Goal: Task Accomplishment & Management: Complete application form

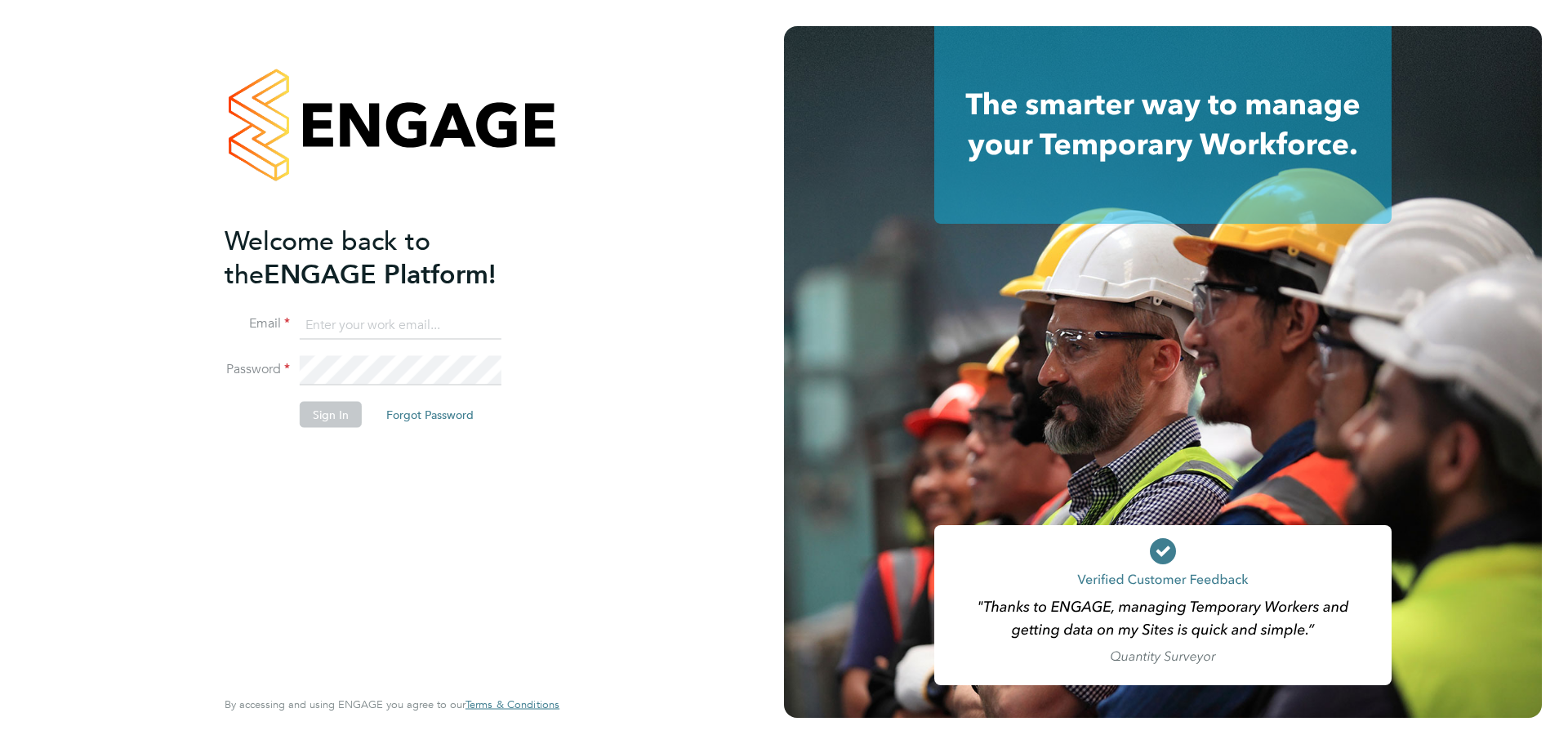
type input "[PERSON_NAME][EMAIL_ADDRESS][PERSON_NAME][DOMAIN_NAME]"
click at [341, 407] on button "Sign In" at bounding box center [330, 415] width 62 height 26
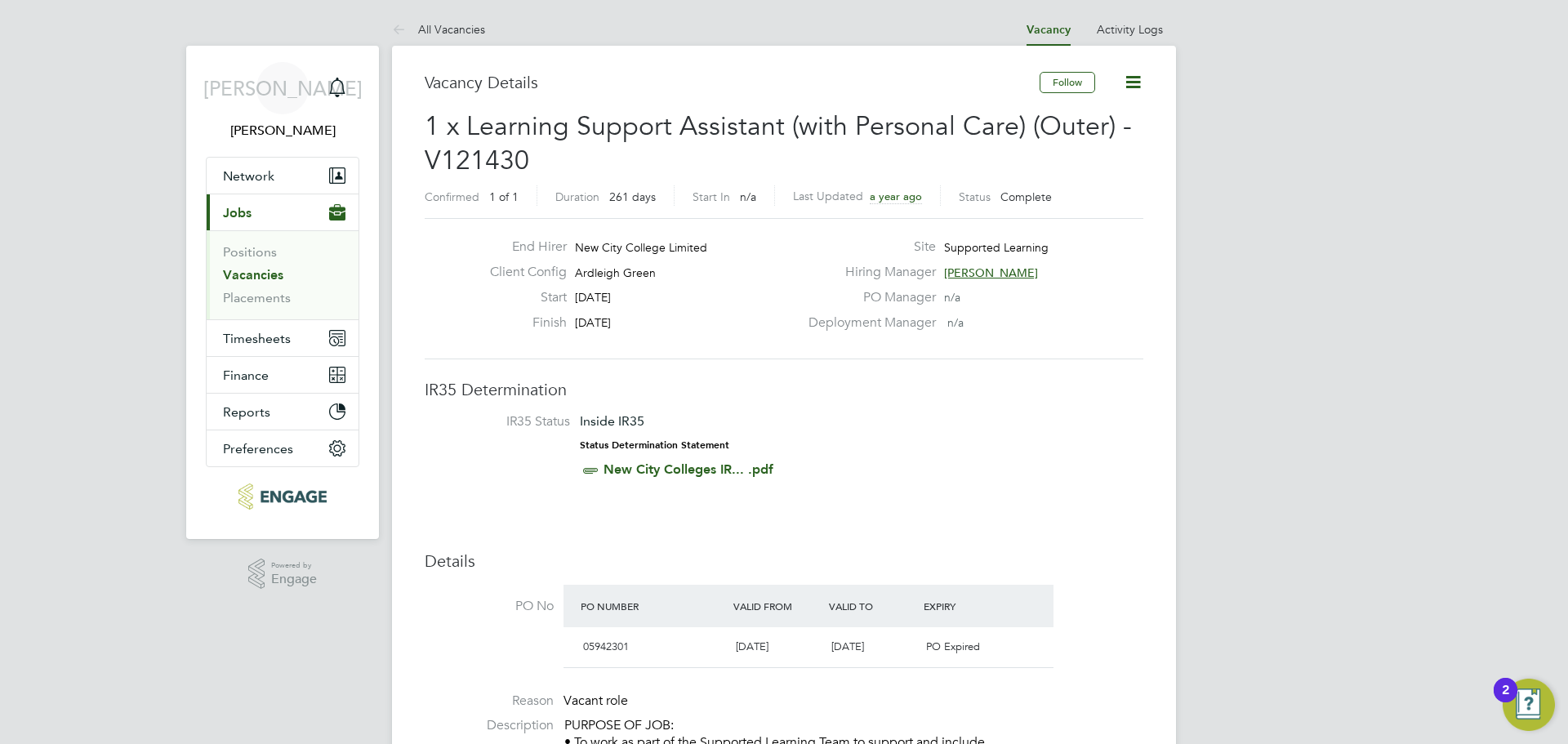
click at [271, 156] on app-nav-user-info "JA [PERSON_NAME] Notifications" at bounding box center [282, 101] width 153 height 111
click at [270, 162] on button "Network" at bounding box center [282, 175] width 152 height 36
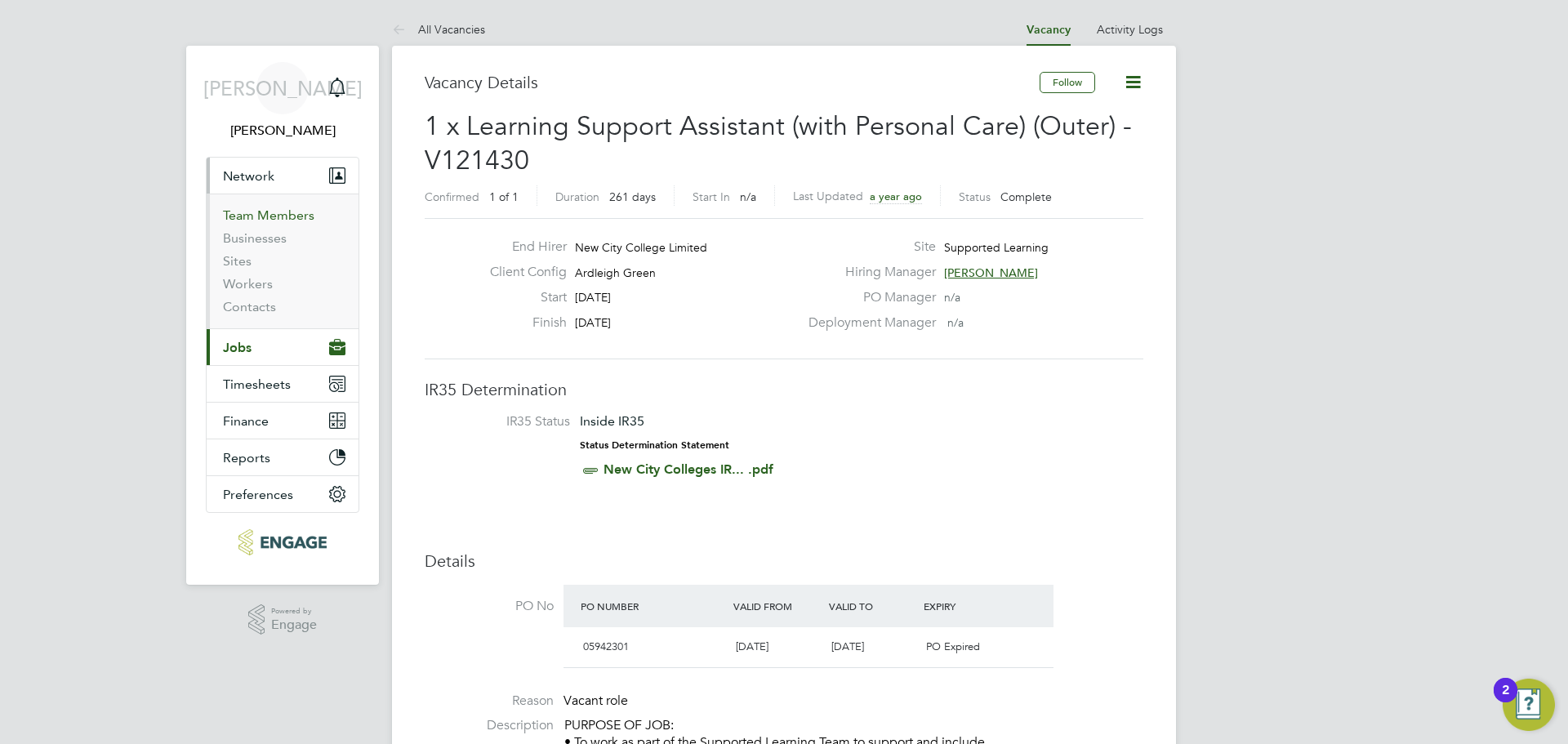
click at [261, 218] on link "Team Members" at bounding box center [268, 216] width 91 height 16
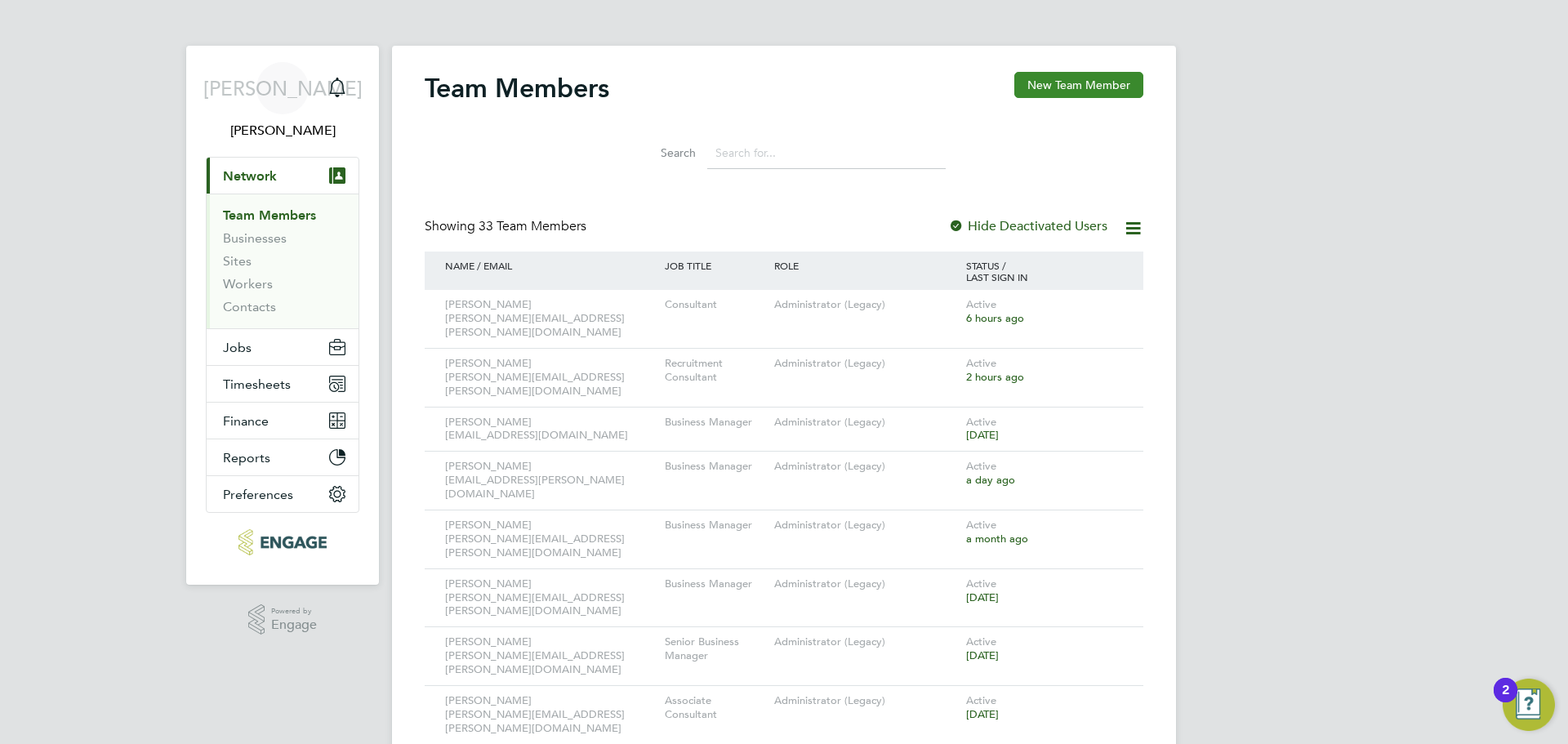
click at [1098, 92] on button "New Team Member" at bounding box center [1078, 85] width 129 height 26
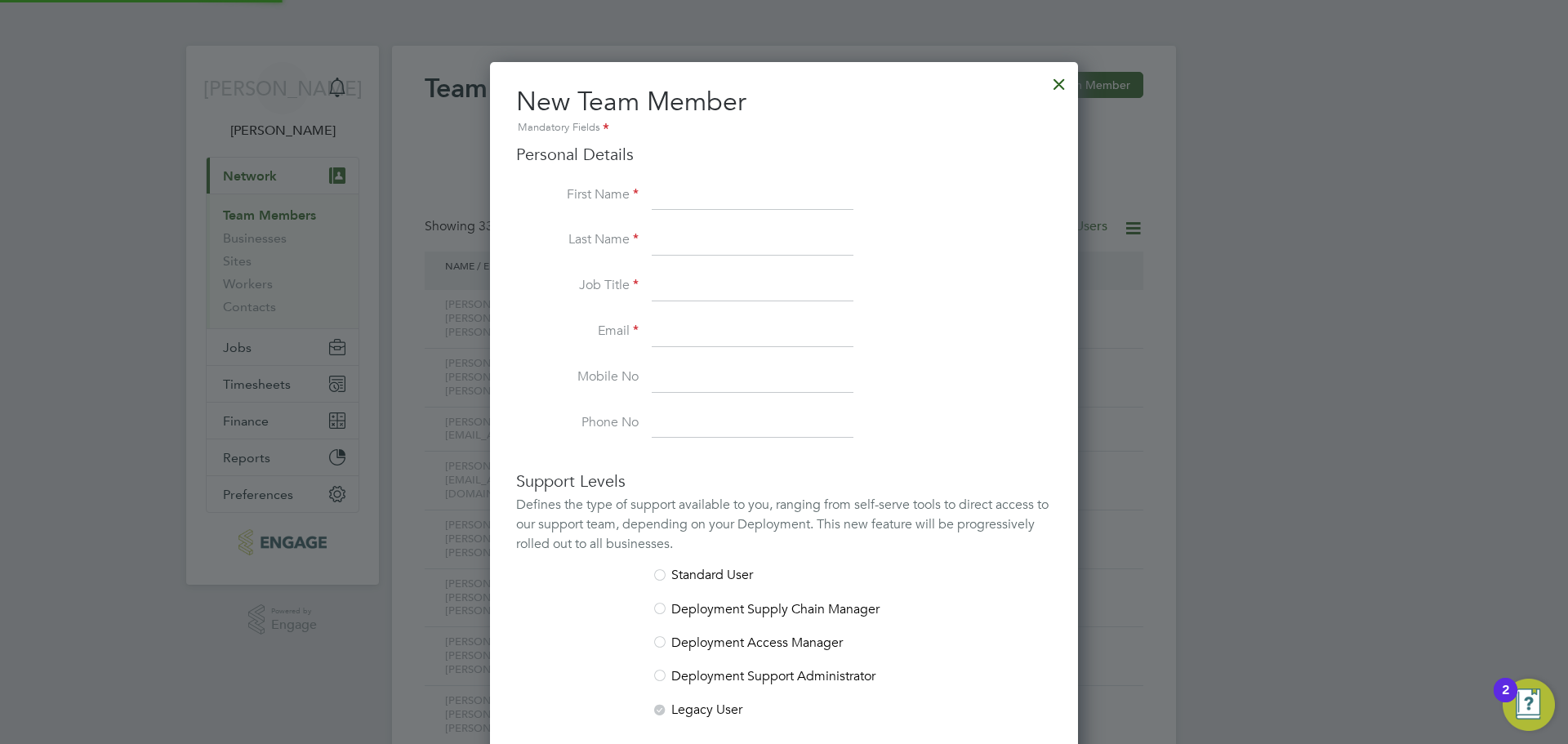
scroll to position [972, 589]
drag, startPoint x: 711, startPoint y: 219, endPoint x: 727, endPoint y: 208, distance: 19.4
click at [710, 220] on li "First Name" at bounding box center [783, 204] width 535 height 46
drag, startPoint x: 742, startPoint y: 202, endPoint x: 784, endPoint y: 189, distance: 44.0
click at [744, 202] on input at bounding box center [752, 196] width 201 height 30
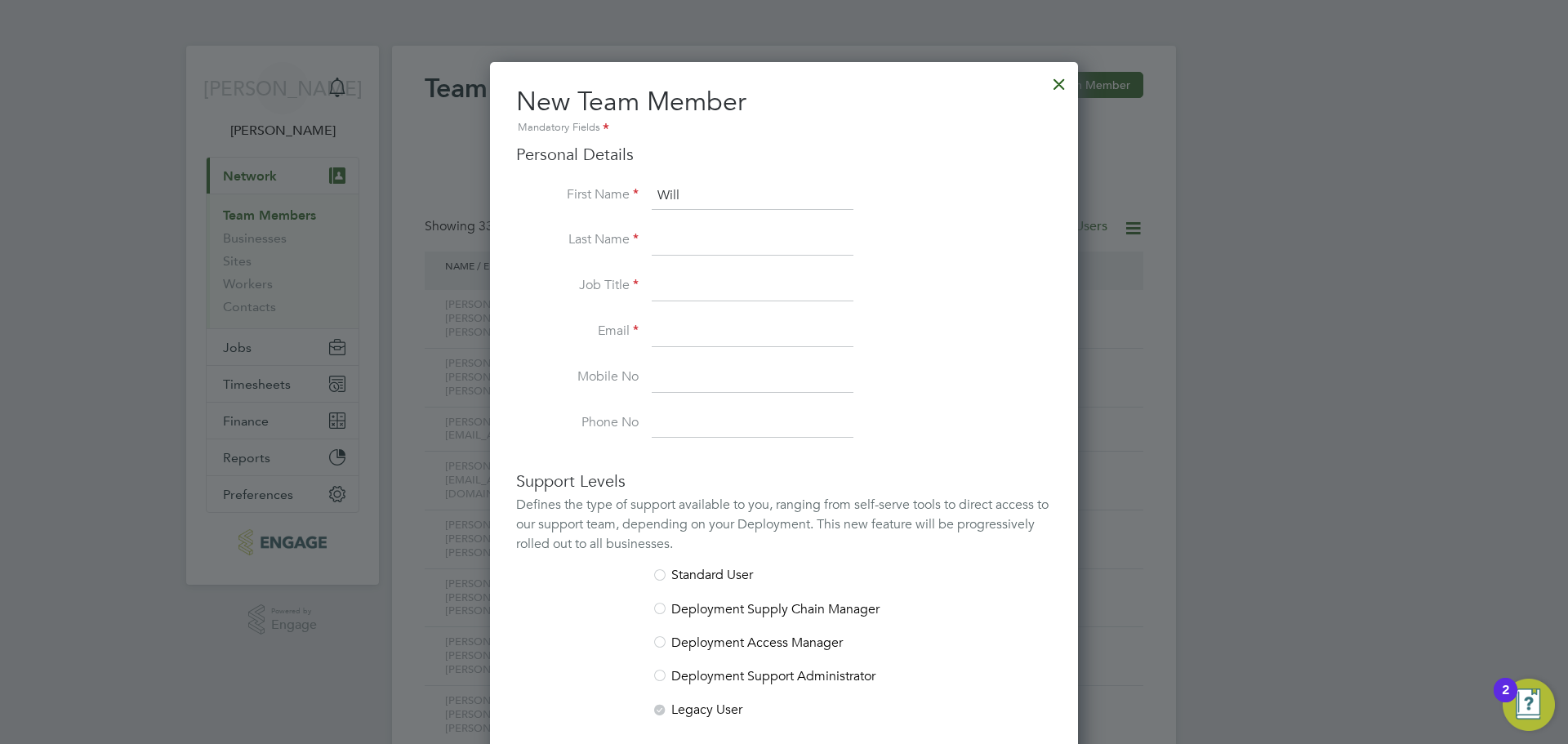
type input "Will"
type input "Q"
type input "Worthington"
type input "Principal Consultant"
click at [715, 341] on input at bounding box center [752, 333] width 201 height 30
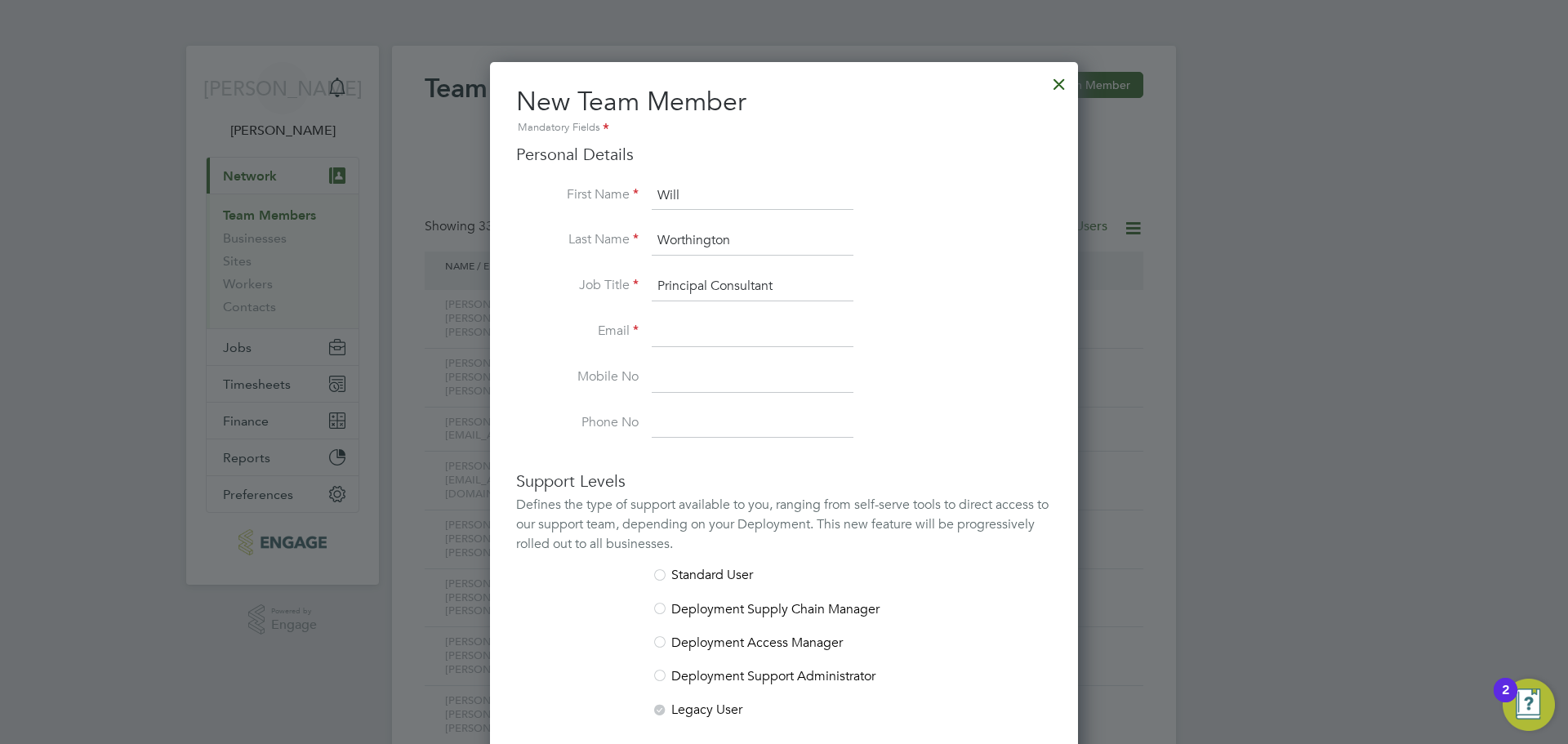
paste input "[EMAIL_ADDRESS][DOMAIN_NAME]"
drag, startPoint x: 656, startPoint y: 330, endPoint x: 944, endPoint y: 399, distance: 296.2
click at [677, 337] on input "[EMAIL_ADDRESS][DOMAIN_NAME]" at bounding box center [752, 333] width 201 height 30
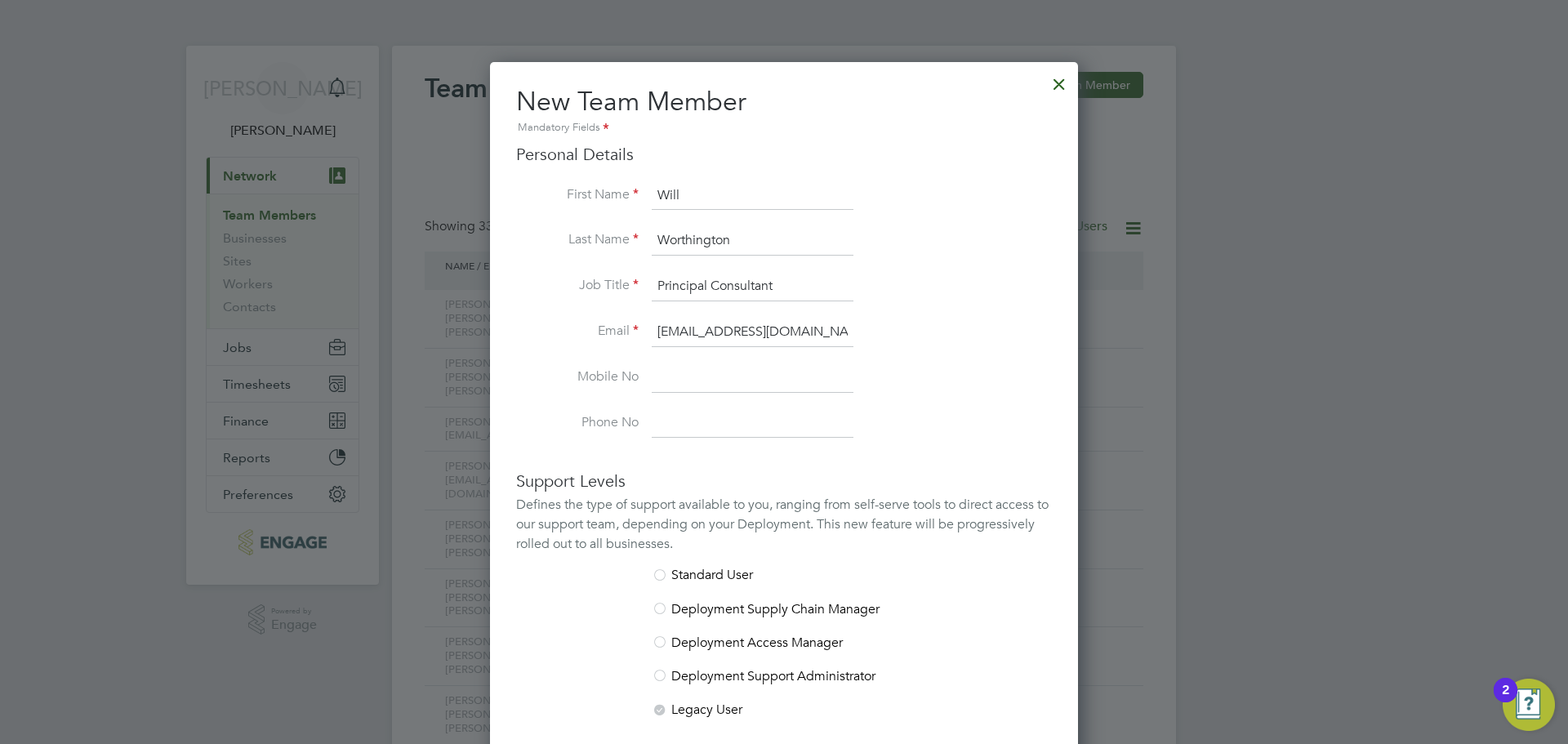
drag, startPoint x: 810, startPoint y: 329, endPoint x: 839, endPoint y: 319, distance: 30.7
click at [811, 330] on input "[EMAIL_ADDRESS][DOMAIN_NAME]" at bounding box center [752, 333] width 201 height 30
type input "[EMAIL_ADDRESS][DOMAIN_NAME]"
drag, startPoint x: 679, startPoint y: 394, endPoint x: 686, endPoint y: 387, distance: 9.9
click at [680, 393] on li "Mobile No" at bounding box center [783, 386] width 535 height 46
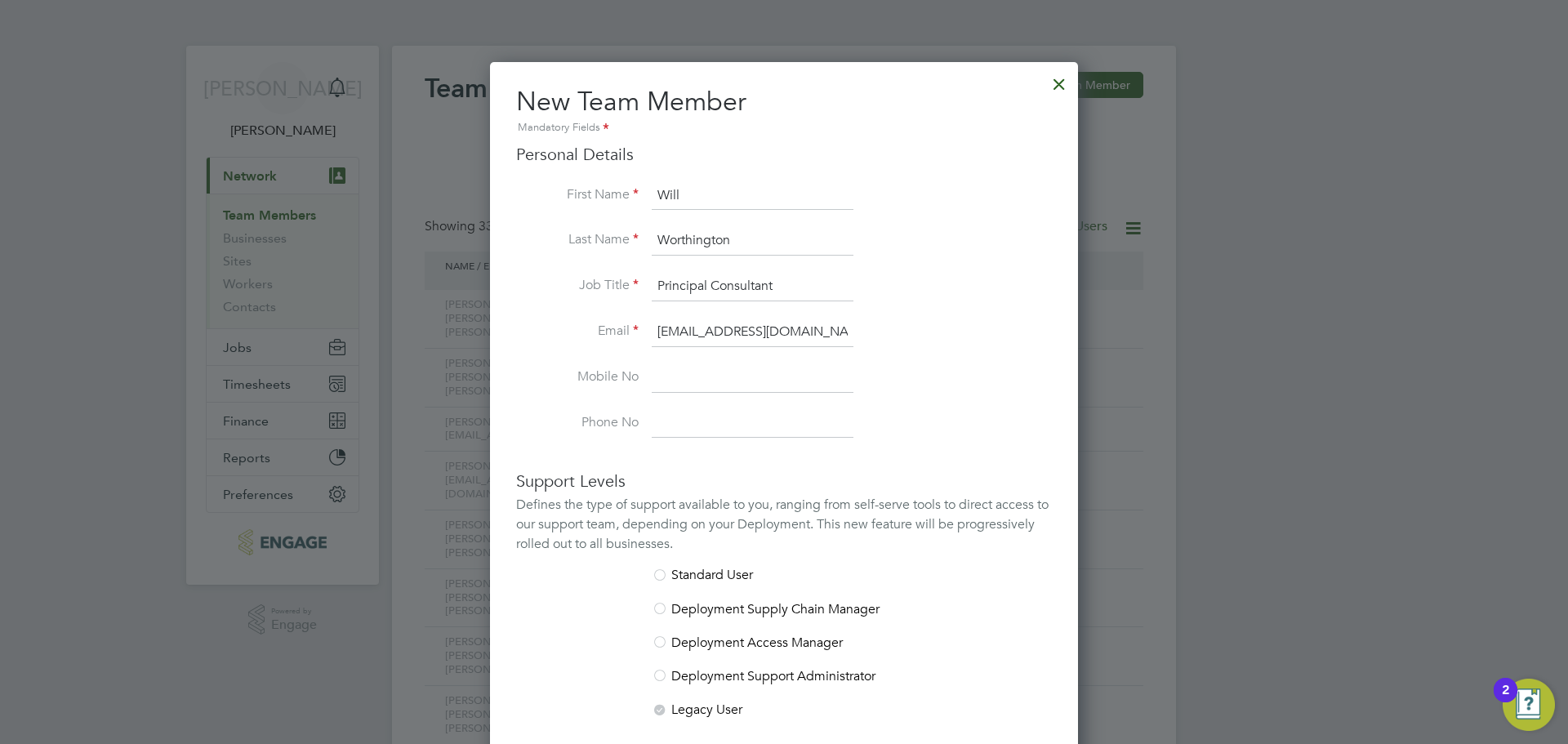
click at [700, 372] on input at bounding box center [752, 379] width 201 height 30
paste input "07884 696 980"
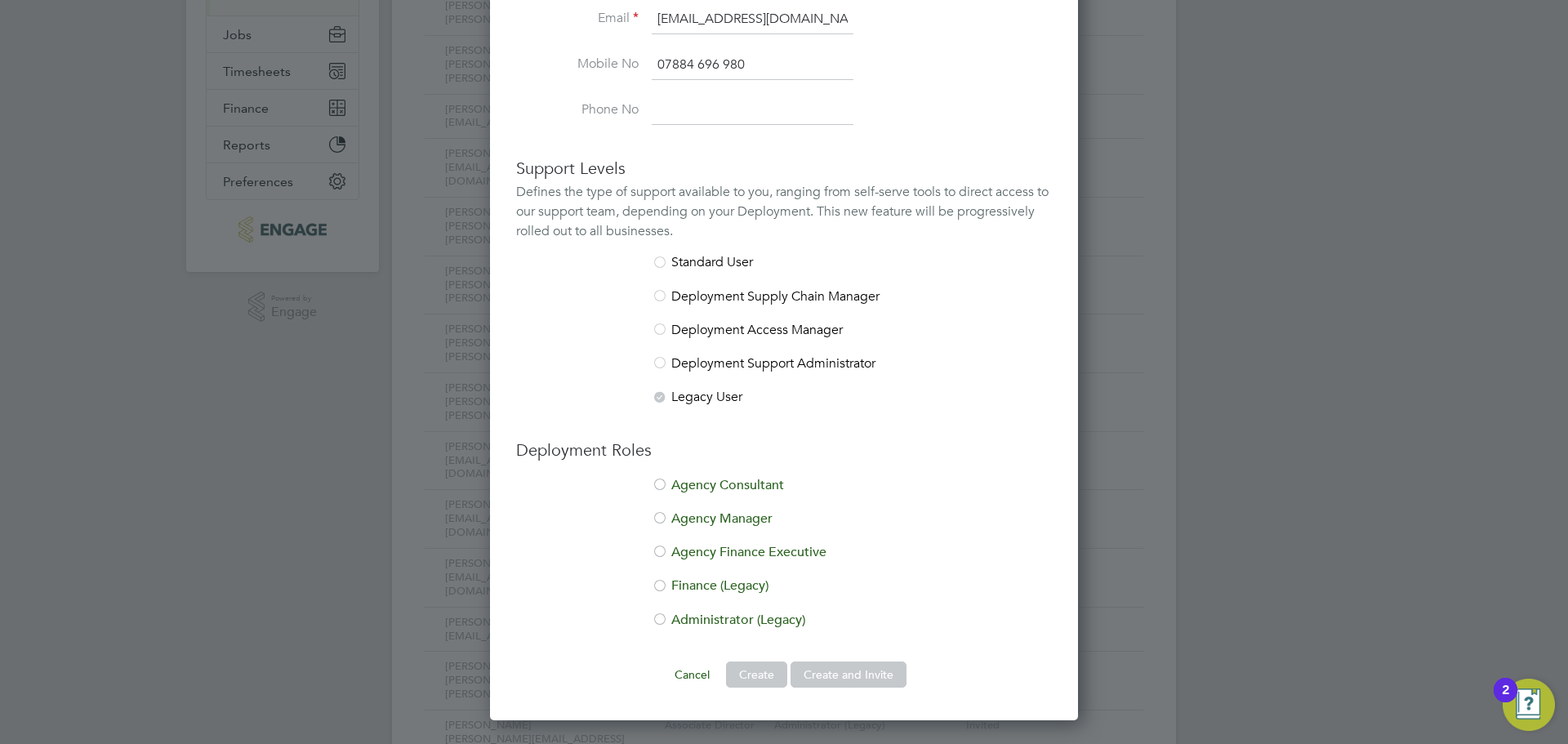
scroll to position [327, 0]
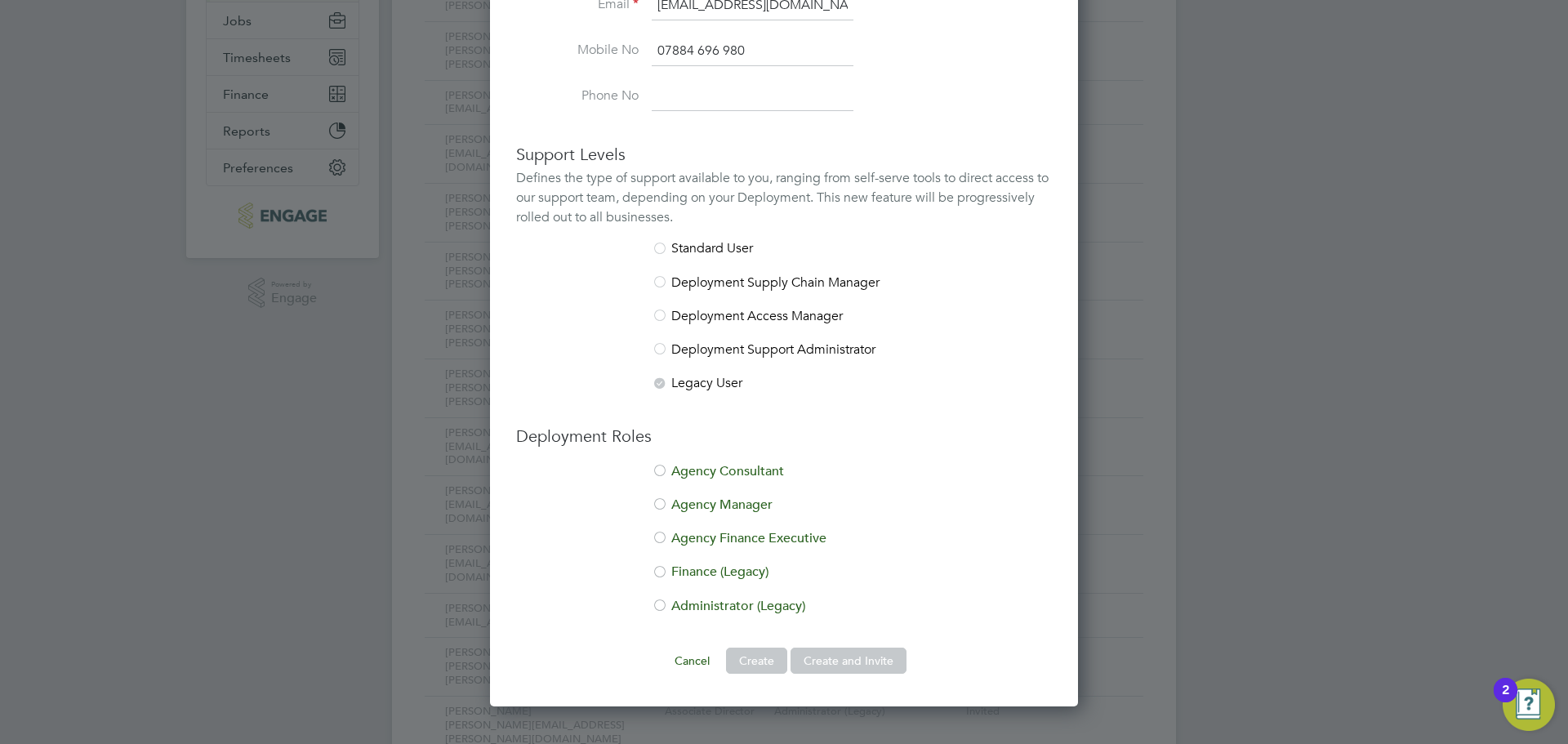
type input "07884 696 980"
click at [695, 604] on li "Administrator (Legacy)" at bounding box center [783, 614] width 535 height 33
click at [864, 658] on button "Create and Invite" at bounding box center [848, 661] width 116 height 26
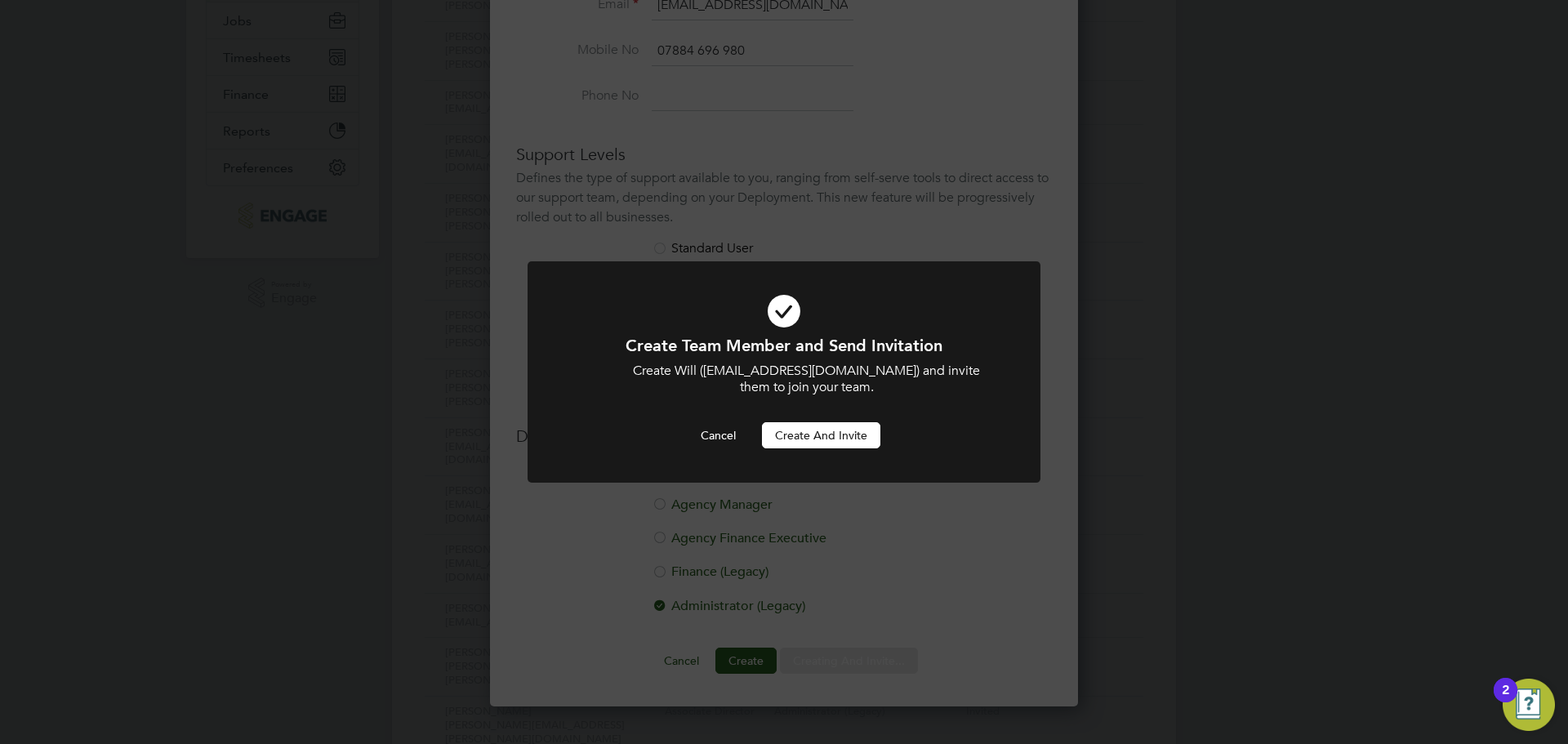
click at [853, 445] on button "Create and invite" at bounding box center [821, 436] width 118 height 26
